Goal: Information Seeking & Learning: Learn about a topic

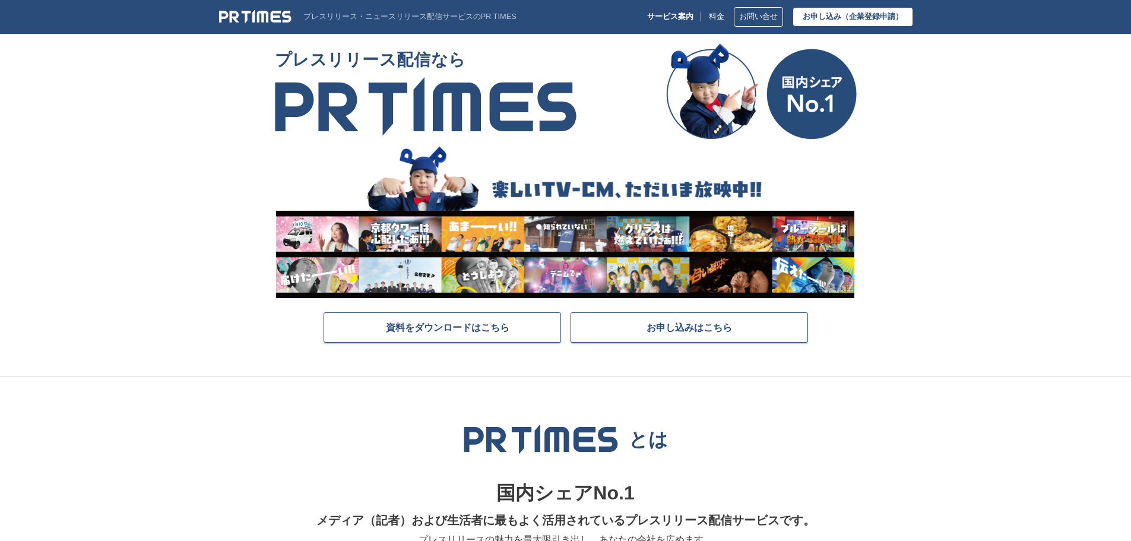
click at [274, 18] on img at bounding box center [255, 16] width 72 height 14
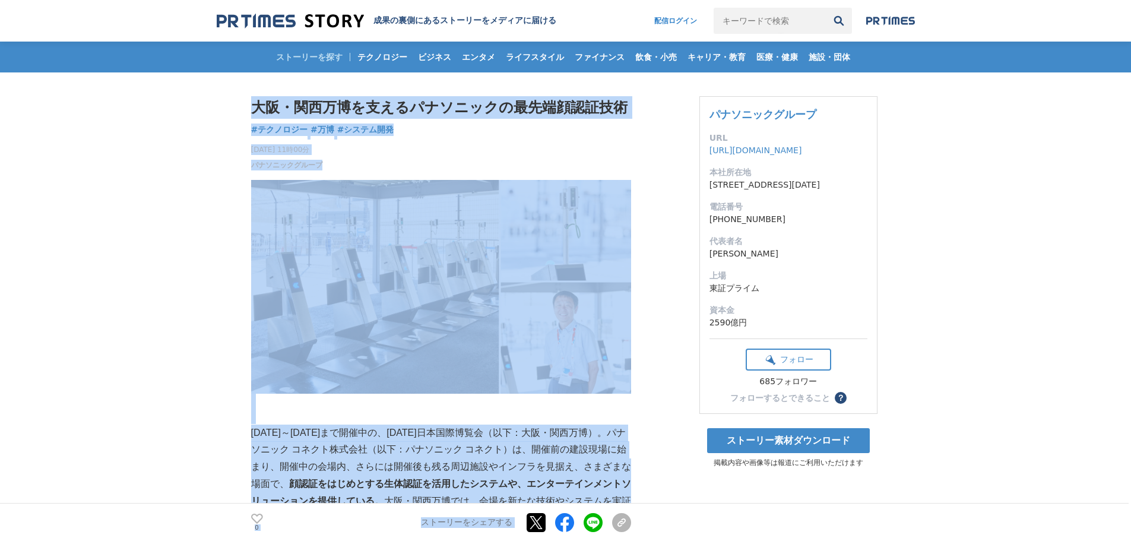
drag, startPoint x: 251, startPoint y: 107, endPoint x: 641, endPoint y: 113, distance: 390.1
click at [625, 114] on h1 "大阪・関西万博を支えるパナソニックの最先端顔認証技術" at bounding box center [441, 107] width 380 height 23
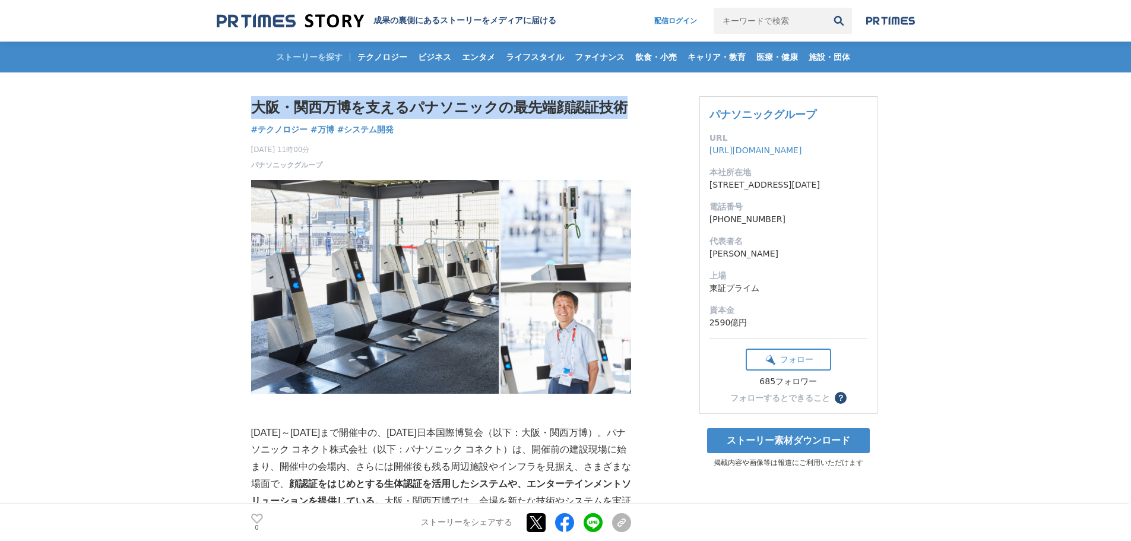
drag, startPoint x: 625, startPoint y: 106, endPoint x: 258, endPoint y: 104, distance: 367.5
click at [258, 104] on h1 "大阪・関西万博を支えるパナソニックの最先端顔認証技術" at bounding box center [441, 107] width 380 height 23
copy h1 "大阪・関西万博を支えるパナソニックの最先端顔認証技術"
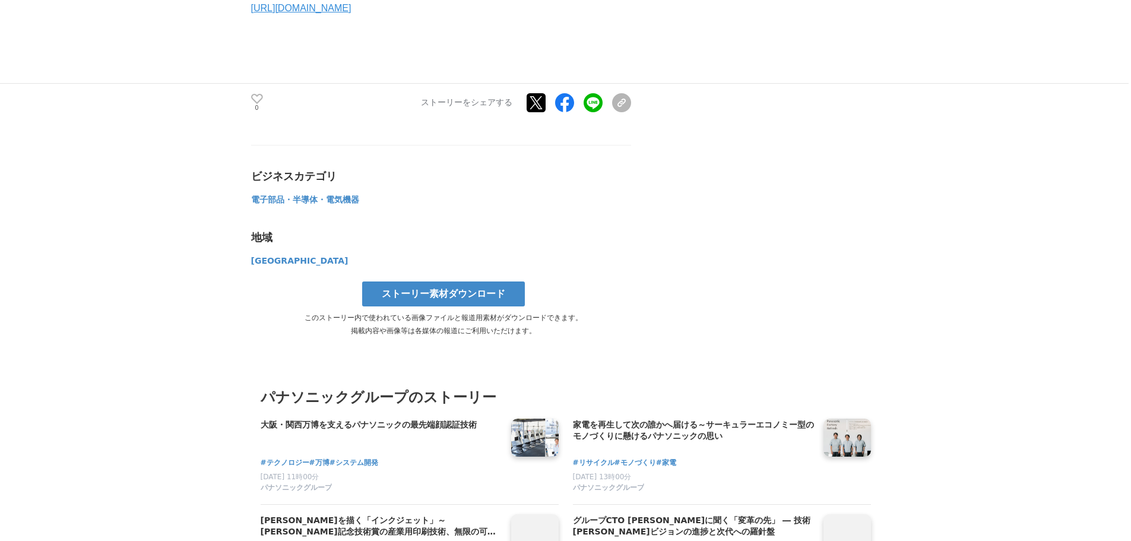
scroll to position [4690, 0]
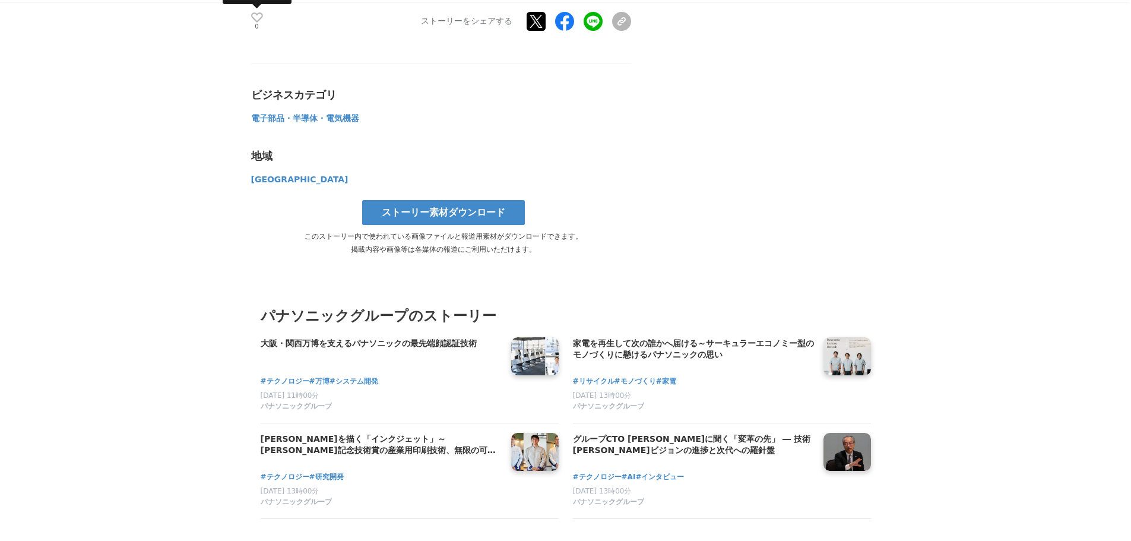
click at [256, 23] on icon at bounding box center [257, 17] width 12 height 10
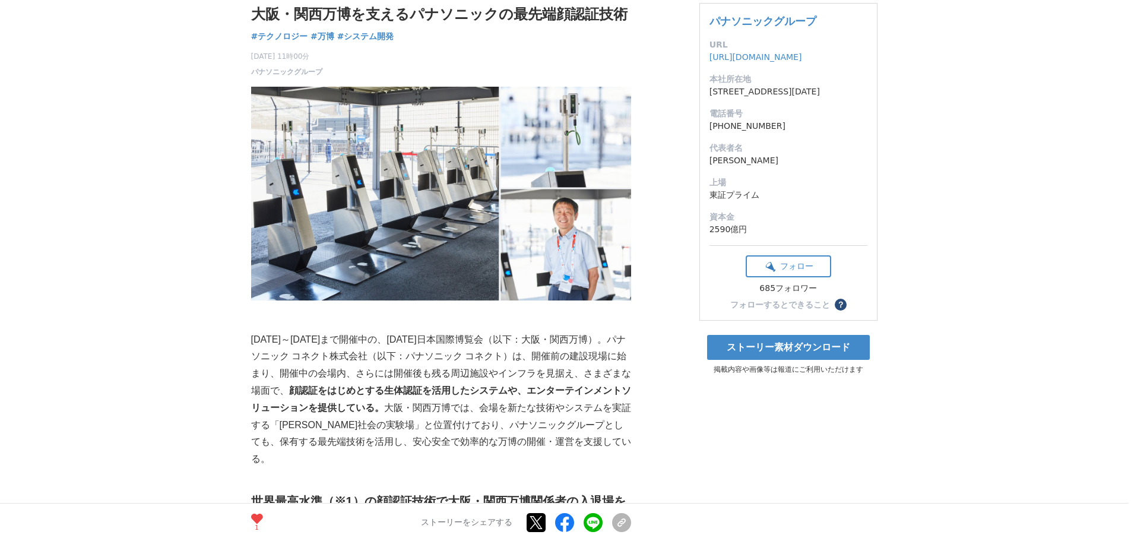
scroll to position [0, 0]
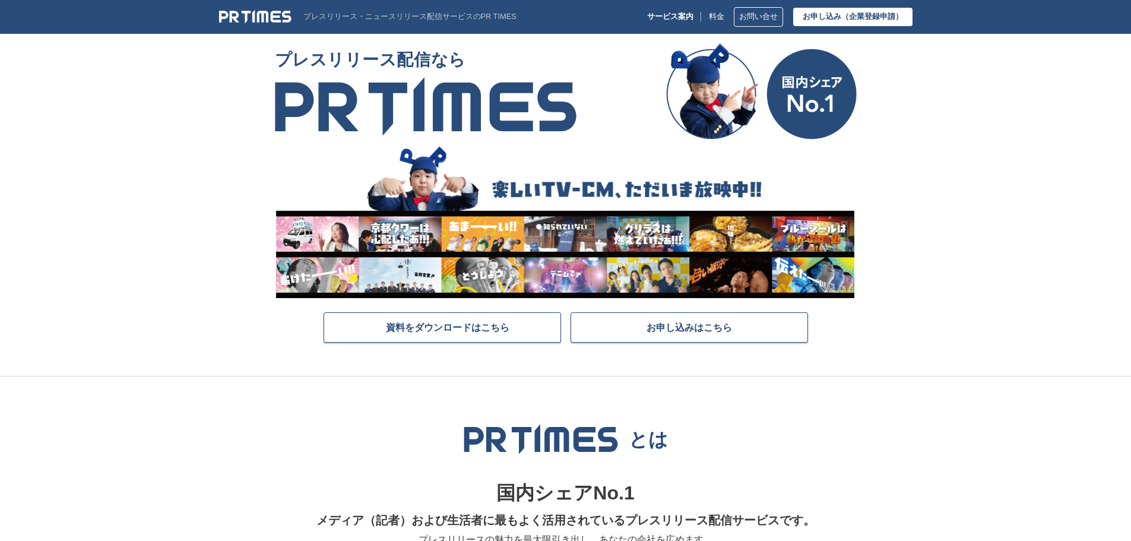
click at [284, 16] on img at bounding box center [255, 16] width 72 height 14
